Goal: Download file/media

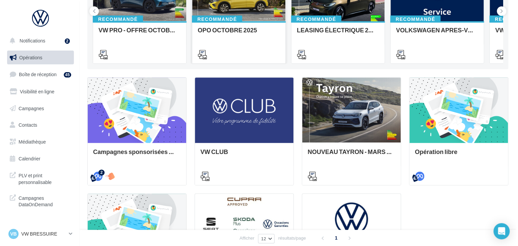
scroll to position [28, 0]
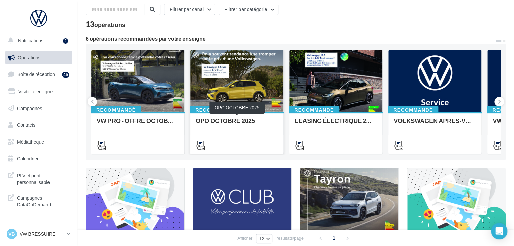
click at [251, 132] on div "OPO OCTOBRE 2025" at bounding box center [237, 132] width 82 height 31
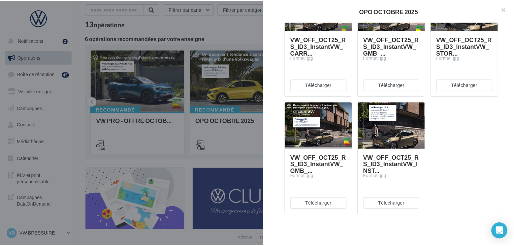
scroll to position [866, 0]
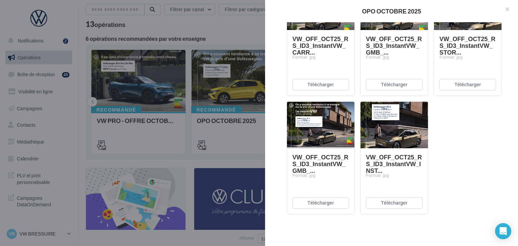
click at [210, 159] on div at bounding box center [259, 123] width 518 height 246
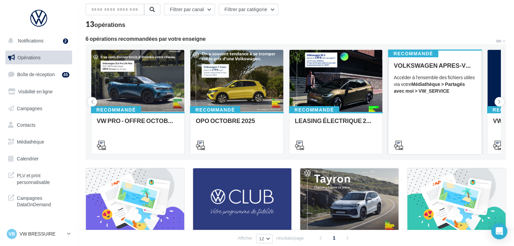
click at [428, 116] on div "VOLKSWAGEN APRES-VENTE Accéder à l'ensemble des fichiers utiles via votre Média…" at bounding box center [435, 105] width 82 height 86
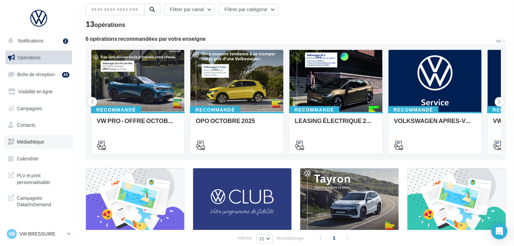
click at [47, 146] on link "Médiathèque" at bounding box center [38, 142] width 69 height 14
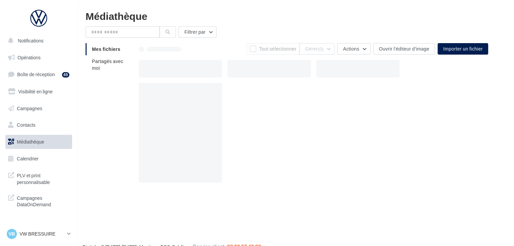
drag, startPoint x: 103, startPoint y: 77, endPoint x: 109, endPoint y: 72, distance: 8.2
click at [105, 75] on div "Mes fichiers Partagés avec moi" at bounding box center [112, 61] width 53 height 36
click at [110, 72] on li "Partagés avec moi" at bounding box center [110, 64] width 48 height 19
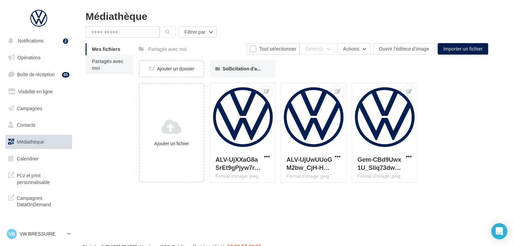
click at [108, 69] on li "Partagés avec moi" at bounding box center [110, 64] width 48 height 19
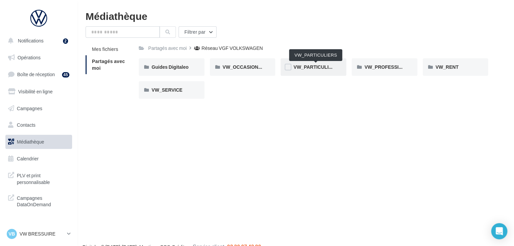
click at [330, 66] on span "VW_PARTICULIERS" at bounding box center [315, 67] width 45 height 6
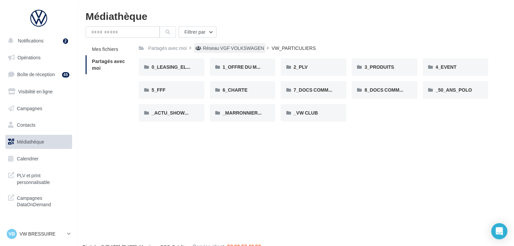
click at [242, 51] on div "Réseau VGF VOLKSWAGEN" at bounding box center [233, 48] width 61 height 7
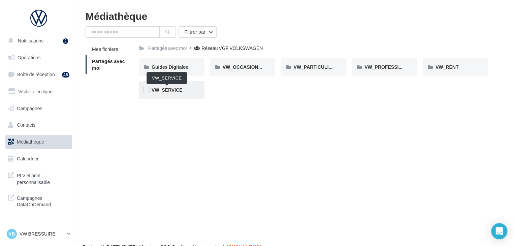
click at [168, 90] on span "VW_SERVICE" at bounding box center [167, 90] width 31 height 6
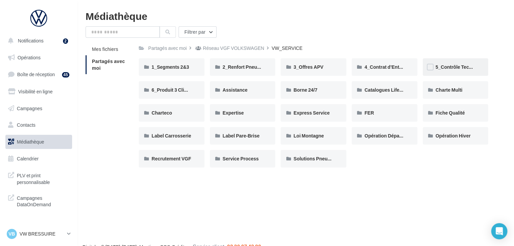
click at [446, 66] on span "5_Contrôle Technique offert" at bounding box center [467, 67] width 62 height 6
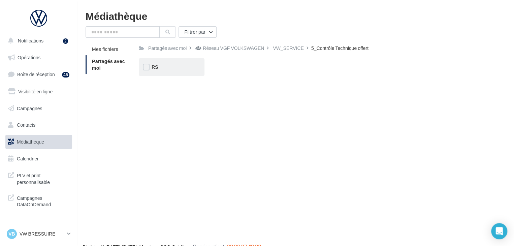
click at [171, 73] on div "RS" at bounding box center [172, 67] width 66 height 18
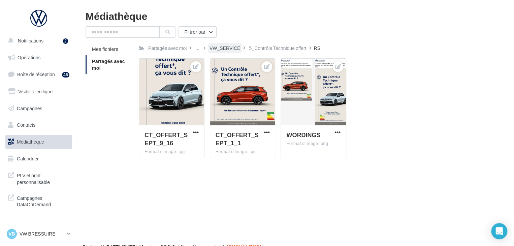
click at [231, 49] on div "VW_SERVICE" at bounding box center [225, 48] width 31 height 7
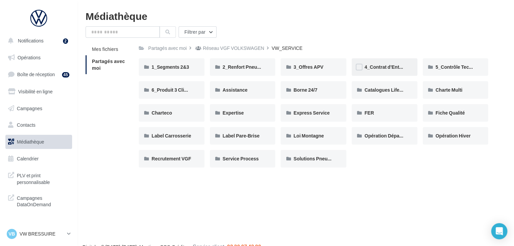
click at [404, 67] on span "4_Contrat d'Entretien" at bounding box center [389, 67] width 48 height 6
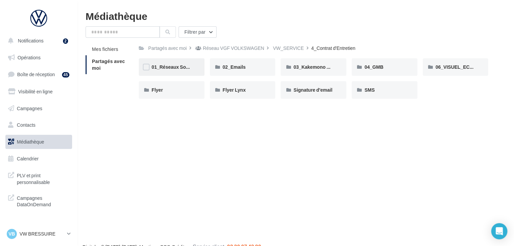
click at [188, 68] on span "01_Réseaux Sociaux" at bounding box center [175, 67] width 47 height 6
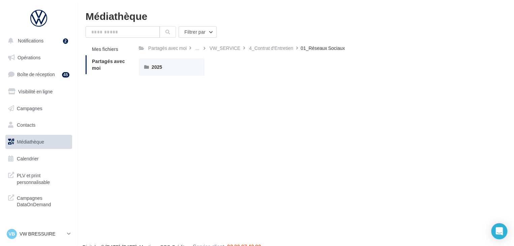
click at [188, 68] on div "2025" at bounding box center [172, 67] width 40 height 7
click at [188, 68] on div "Carrousel" at bounding box center [172, 67] width 40 height 7
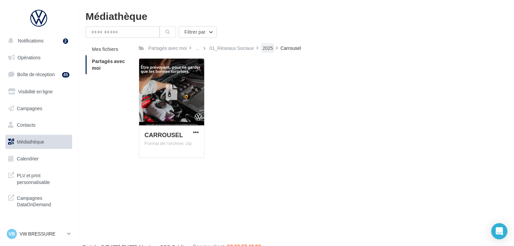
click at [265, 47] on div "2025" at bounding box center [267, 48] width 10 height 7
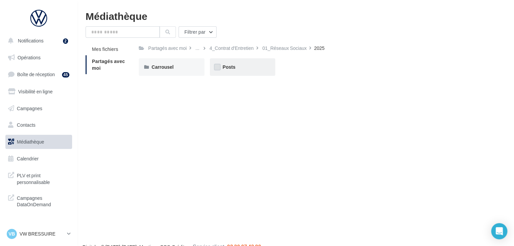
click at [216, 69] on label at bounding box center [217, 67] width 7 height 7
click at [230, 66] on span "Posts" at bounding box center [229, 67] width 13 height 6
click at [230, 68] on span "Posts" at bounding box center [229, 67] width 13 height 6
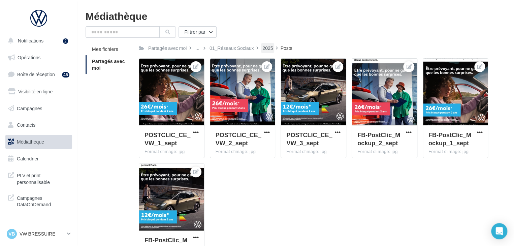
click at [263, 50] on div "2025" at bounding box center [267, 48] width 10 height 7
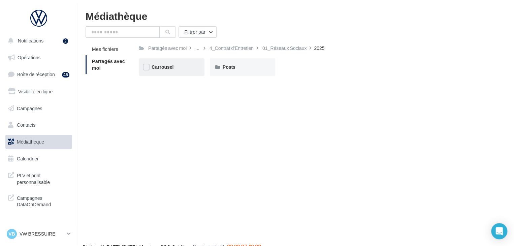
click at [187, 72] on div "Carrousel" at bounding box center [172, 67] width 66 height 18
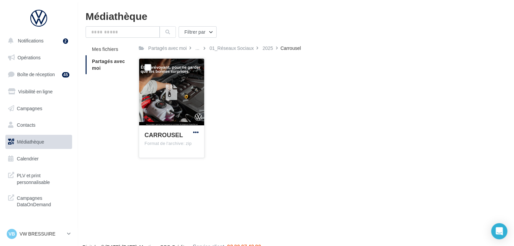
click at [194, 131] on span "button" at bounding box center [196, 132] width 6 height 6
click at [179, 145] on button "Télécharger" at bounding box center [166, 146] width 67 height 18
click at [68, 234] on icon at bounding box center [69, 234] width 4 height 6
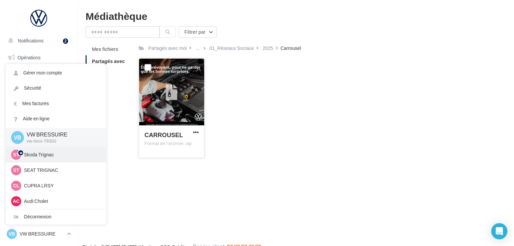
click at [49, 153] on p "Skoda Trignac" at bounding box center [61, 154] width 74 height 7
